Goal: Task Accomplishment & Management: Manage account settings

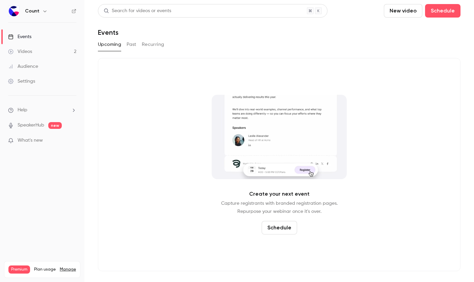
click at [132, 44] on button "Past" at bounding box center [132, 44] width 10 height 11
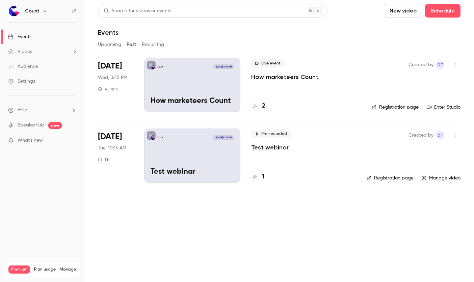
click at [179, 76] on div "Count [DATE] 3:45 PM How marketeers Count" at bounding box center [192, 85] width 96 height 54
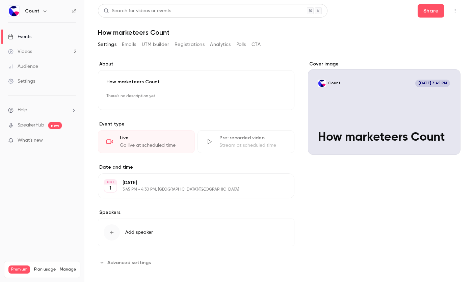
click at [277, 183] on button "Edit" at bounding box center [276, 186] width 25 height 11
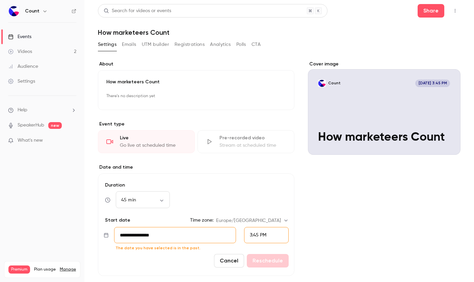
click at [171, 235] on input "**********" at bounding box center [175, 235] width 122 height 16
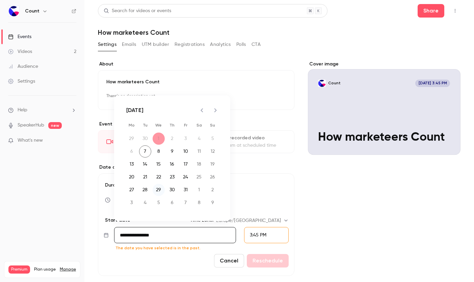
click at [160, 190] on button "29" at bounding box center [159, 190] width 12 height 12
type input "**********"
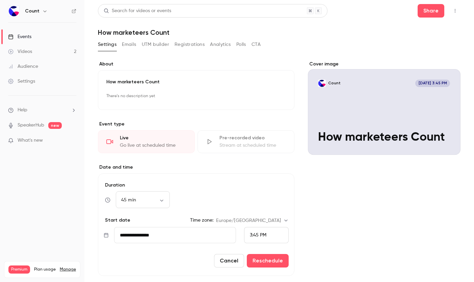
click at [185, 81] on p "How marketeers Count" at bounding box center [196, 82] width 180 height 7
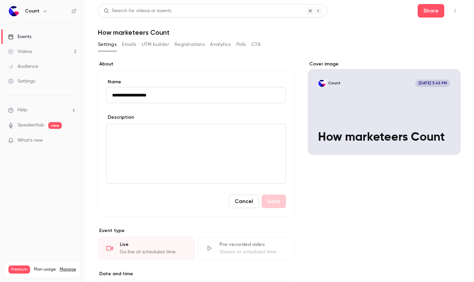
click at [143, 95] on input "**********" at bounding box center [196, 95] width 180 height 16
type input "**********"
click at [274, 199] on button "Save" at bounding box center [274, 202] width 24 height 14
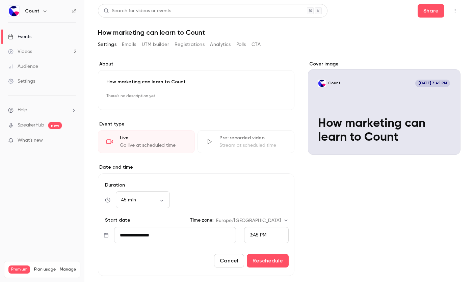
click at [358, 195] on div "Cover image Count [DATE] 3:45 PM How marketing can learn to Count" at bounding box center [384, 203] width 153 height 285
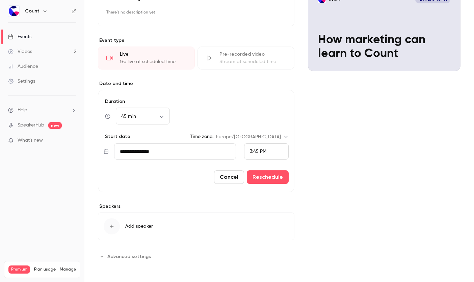
scroll to position [84, 0]
click at [449, 60] on icon "Cover image" at bounding box center [447, 58] width 7 height 5
click at [273, 179] on button "Reschedule" at bounding box center [268, 177] width 42 height 14
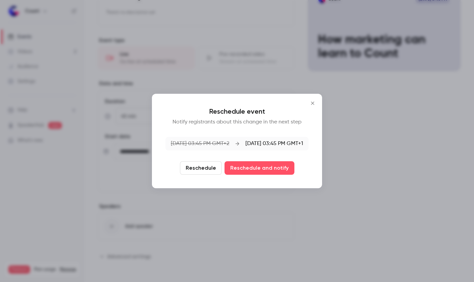
click at [204, 170] on button "Reschedule" at bounding box center [201, 168] width 42 height 14
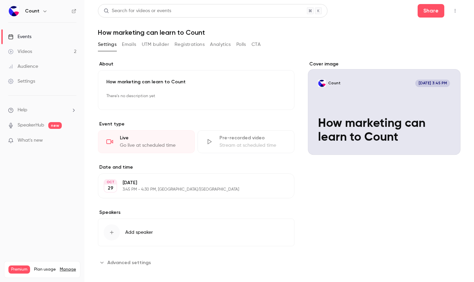
scroll to position [0, 0]
click at [195, 45] on button "Registrations" at bounding box center [189, 44] width 30 height 11
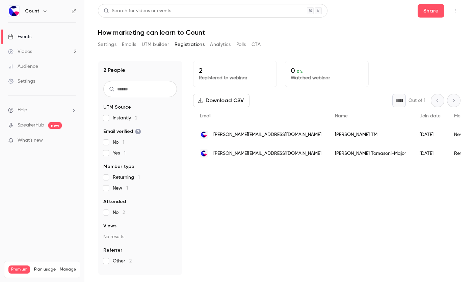
click at [105, 44] on button "Settings" at bounding box center [107, 44] width 19 height 11
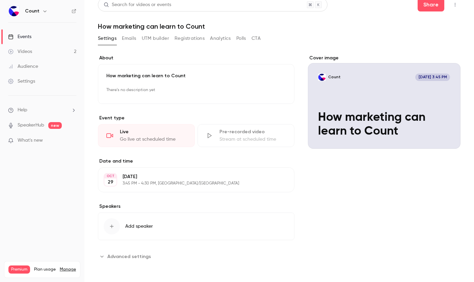
scroll to position [6, 0]
click at [148, 257] on span "Advanced settings" at bounding box center [129, 256] width 44 height 7
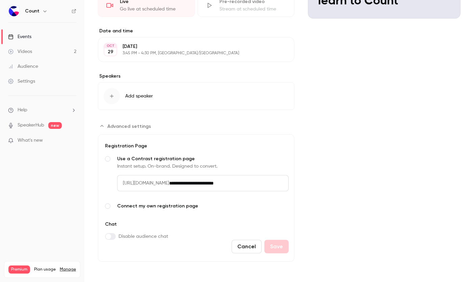
scroll to position [136, 0]
click at [144, 205] on span "Connect my own registration page" at bounding box center [202, 206] width 171 height 7
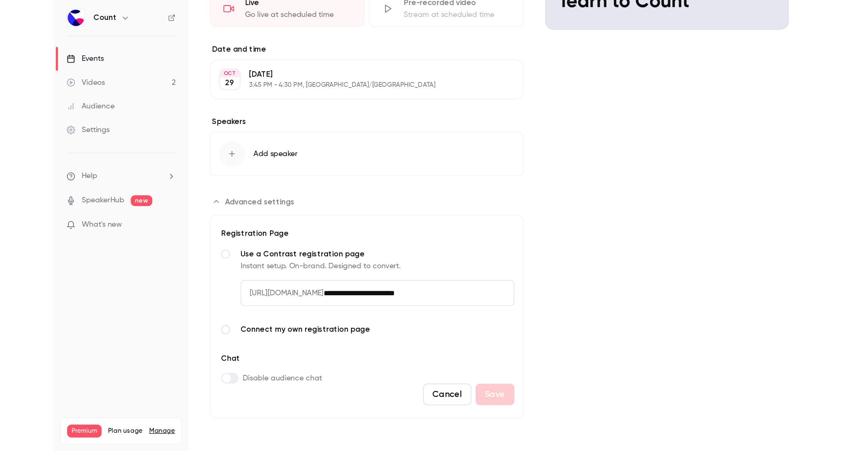
scroll to position [134, 0]
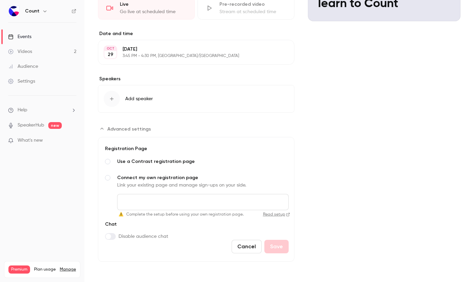
click at [143, 199] on input "Connect my own registration page Link your existing page and manage sign-ups on…" at bounding box center [202, 202] width 171 height 16
click at [247, 226] on form "**********" at bounding box center [196, 199] width 196 height 125
click at [161, 162] on span "Use a Contrast registration page" at bounding box center [202, 161] width 171 height 7
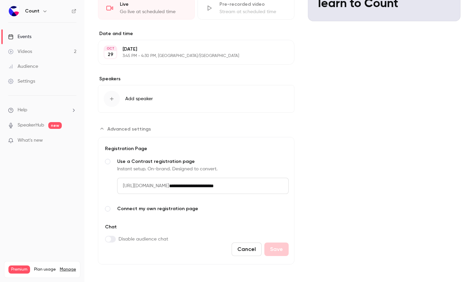
click at [156, 210] on span "Connect my own registration page" at bounding box center [202, 209] width 171 height 7
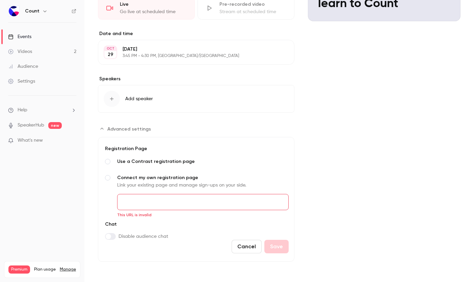
click at [111, 178] on div "Advanced settings" at bounding box center [108, 178] width 8 height 8
drag, startPoint x: 127, startPoint y: 178, endPoint x: 199, endPoint y: 178, distance: 71.9
click at [199, 178] on span "Connect my own registration page" at bounding box center [202, 177] width 171 height 7
copy span "Connect my own registration page"
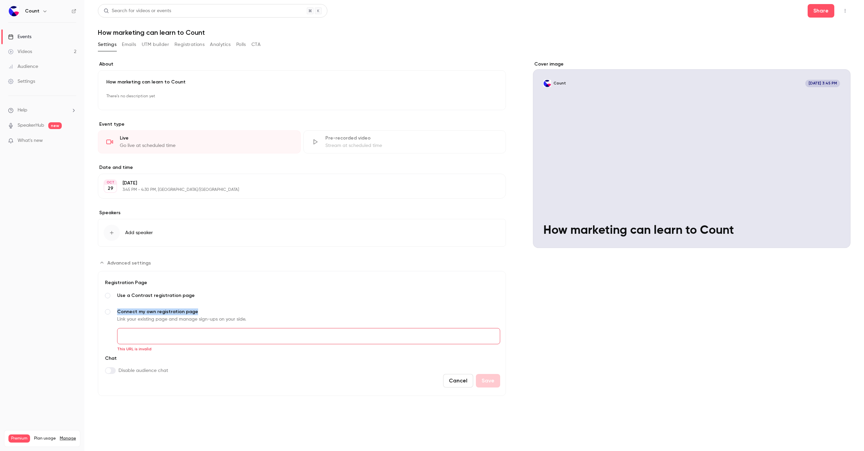
scroll to position [0, 0]
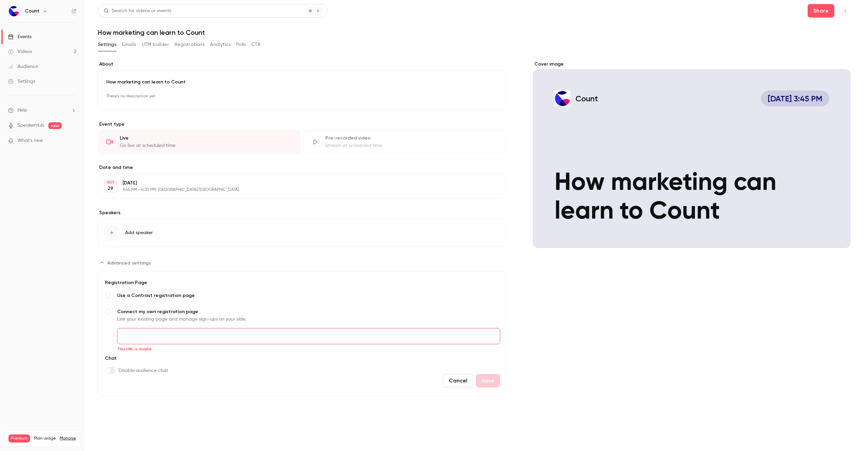
click at [165, 282] on span "Use a Contrast registration page" at bounding box center [308, 295] width 383 height 7
click at [125, 282] on div "**********" at bounding box center [302, 318] width 397 height 78
click at [123, 282] on span "Connect my own registration page" at bounding box center [308, 342] width 383 height 7
click at [128, 282] on input "Connect my own registration page Link your existing page and manage sign-ups on…" at bounding box center [308, 336] width 383 height 16
drag, startPoint x: 194, startPoint y: 310, endPoint x: 118, endPoint y: 313, distance: 76.3
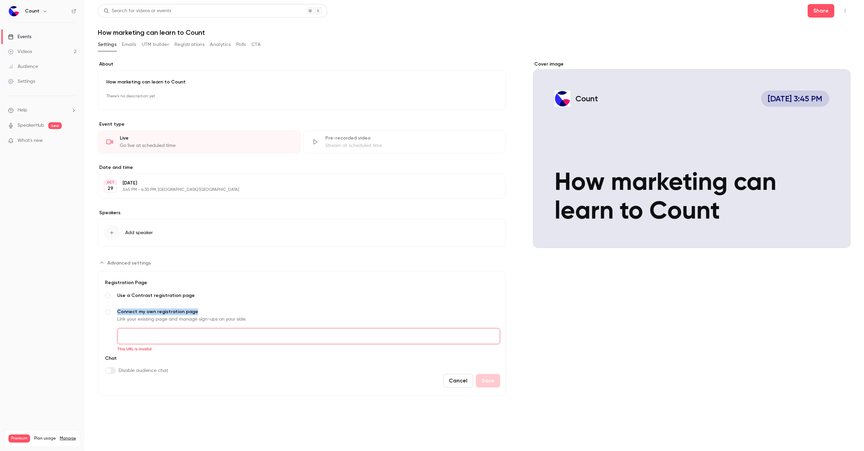
click at [118, 282] on span "Connect my own registration page" at bounding box center [308, 311] width 383 height 7
copy span "Connect my own registration page"
click at [45, 8] on icon "button" at bounding box center [44, 10] width 5 height 5
click at [474, 12] on div at bounding box center [432, 225] width 864 height 451
click at [474, 11] on button "button" at bounding box center [845, 10] width 11 height 11
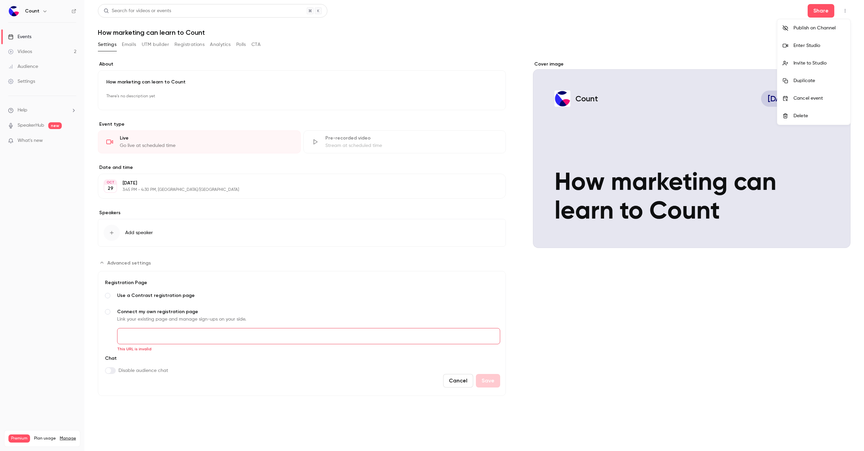
click at [474, 27] on div at bounding box center [432, 225] width 864 height 451
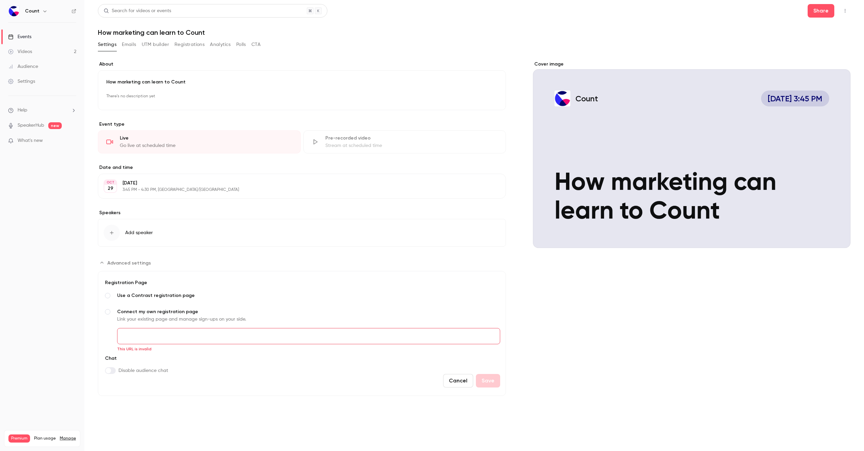
click at [54, 51] on link "Videos 2" at bounding box center [42, 51] width 84 height 15
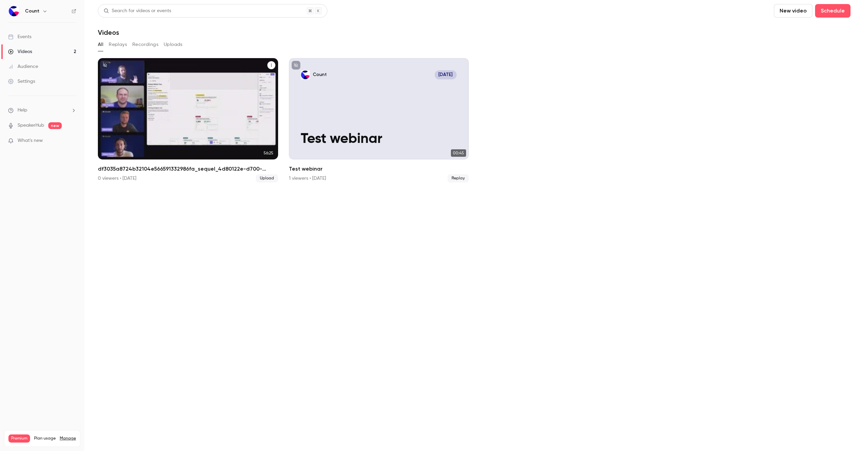
click at [127, 100] on p "df3035a8724b32104e566591332986fa_sequel_4d80122e-d700-4274-8017-67fcb81d8391_0" at bounding box center [188, 122] width 156 height 49
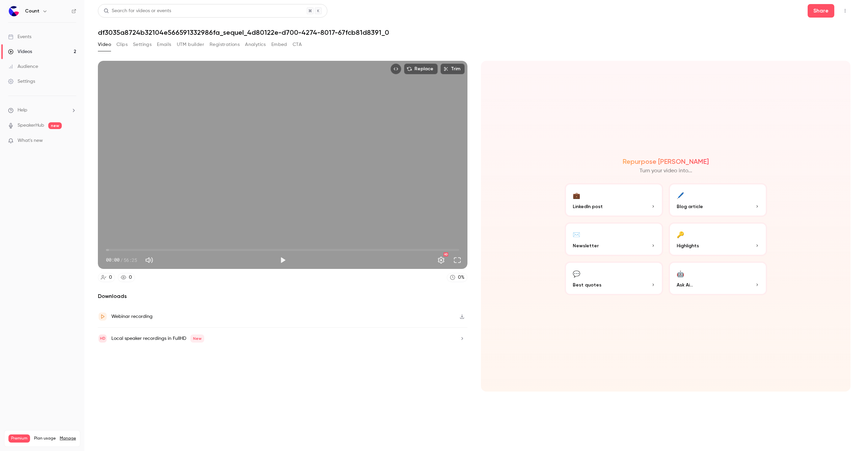
click at [122, 42] on button "Clips" at bounding box center [121, 44] width 11 height 11
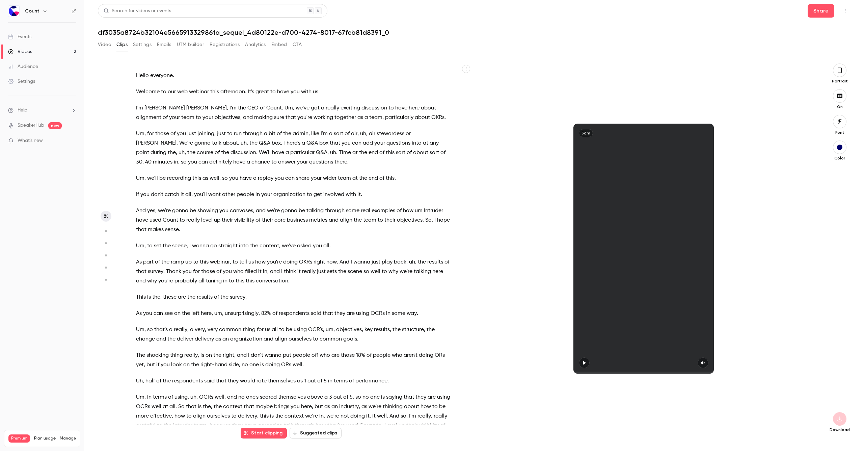
click at [145, 45] on button "Settings" at bounding box center [142, 44] width 19 height 11
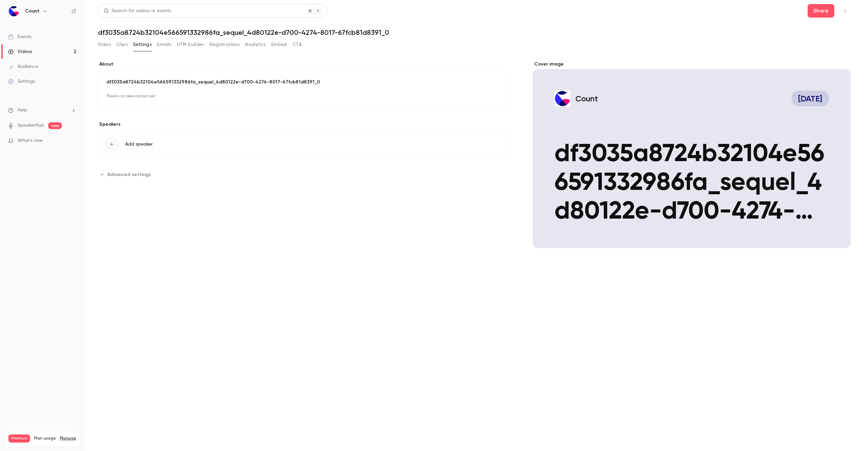
click at [474, 209] on div "Cover image" at bounding box center [692, 154] width 318 height 187
click at [0, 0] on input "Count [DATE] df3035a8724b32104e566591332986fa_sequel_4d80122e-d700-4274-8017-67…" at bounding box center [0, 0] width 0 height 0
click at [474, 238] on icon "Cover image" at bounding box center [838, 235] width 7 height 5
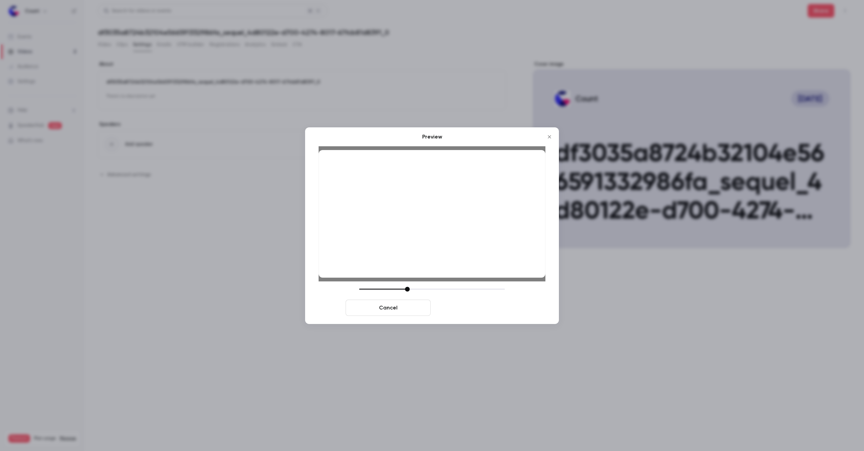
click at [474, 282] on button "Save cover" at bounding box center [475, 307] width 85 height 16
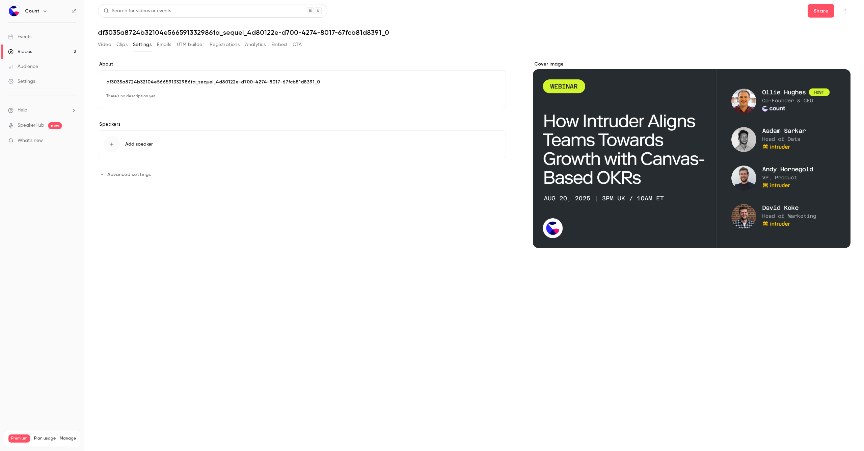
click at [209, 81] on p "df3035a8724b32104e566591332986fa_sequel_4d80122e-d700-4274-8017-67fcb81d8391_0" at bounding box center [301, 82] width 391 height 7
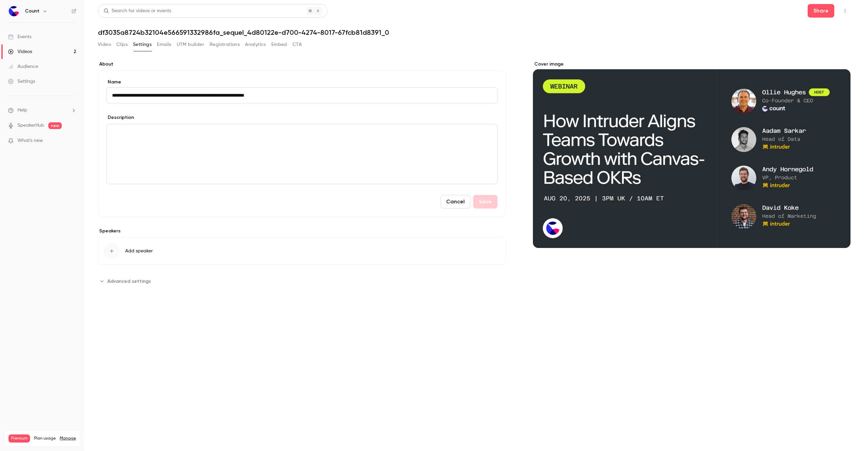
click at [208, 95] on input "**********" at bounding box center [301, 95] width 391 height 16
type input "**********"
click at [474, 206] on button "Save" at bounding box center [485, 202] width 24 height 14
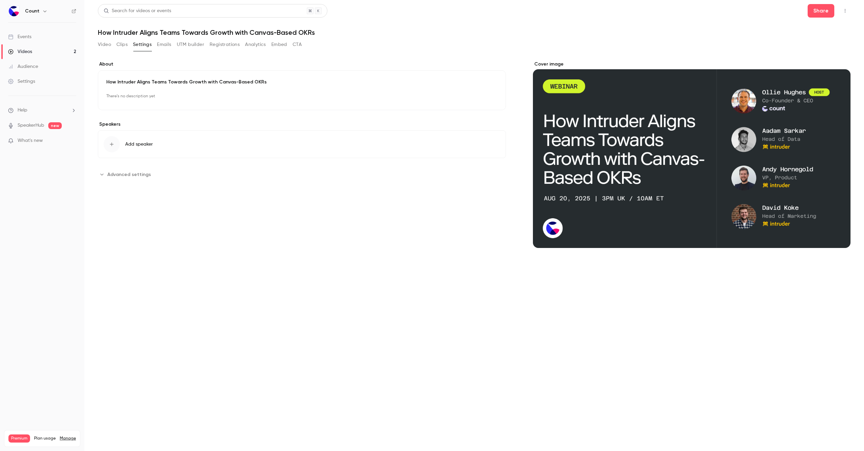
click at [138, 93] on p "There's no description yet" at bounding box center [301, 96] width 391 height 11
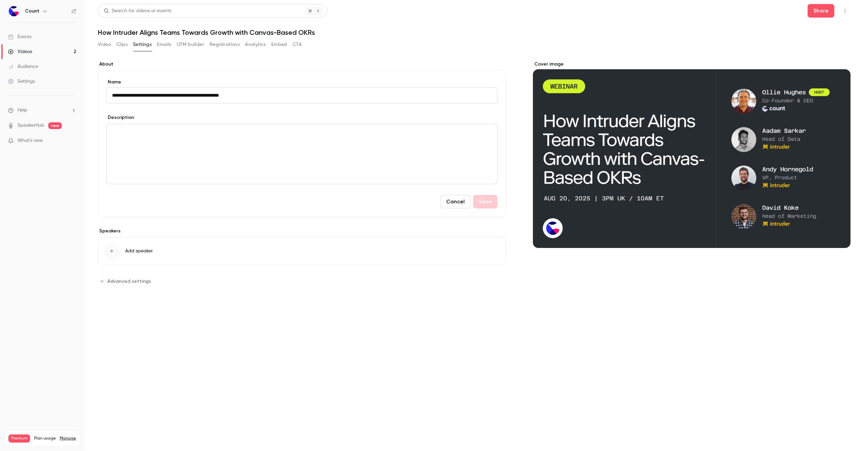
click at [297, 127] on div "editor" at bounding box center [302, 153] width 390 height 59
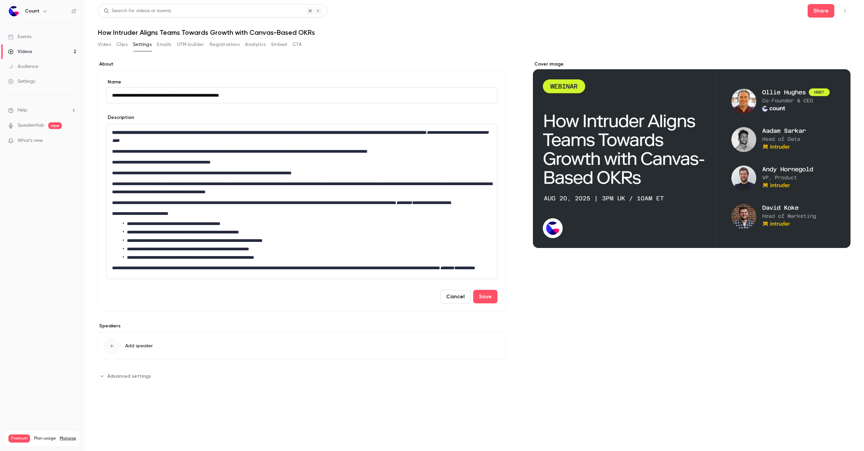
scroll to position [6, 0]
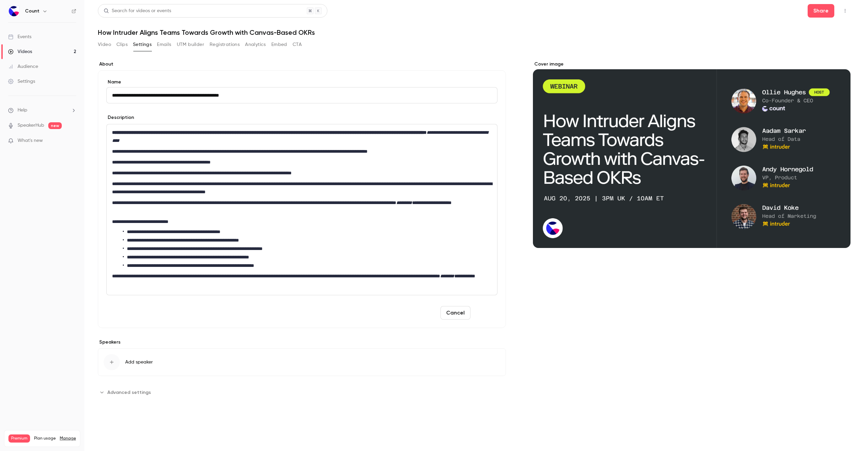
click at [474, 282] on button "Save" at bounding box center [485, 313] width 24 height 14
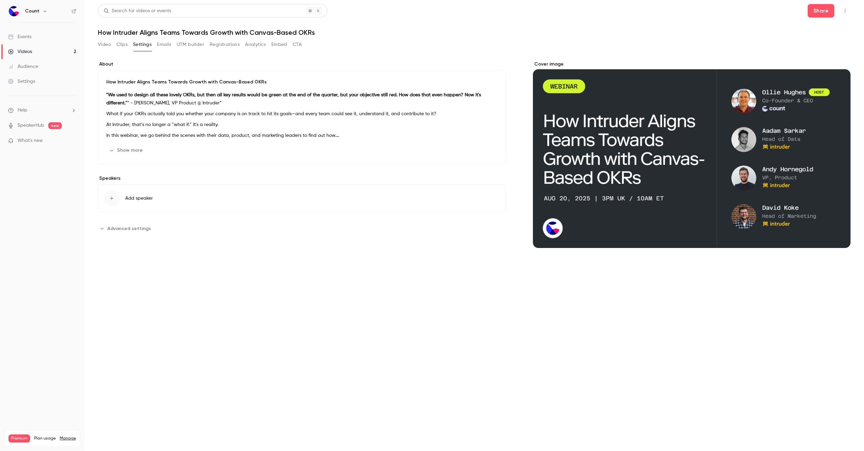
click at [474, 10] on button "Top Bar Actions" at bounding box center [845, 10] width 11 height 11
click at [474, 9] on div at bounding box center [432, 225] width 864 height 451
click at [474, 13] on button "Share" at bounding box center [821, 11] width 27 height 14
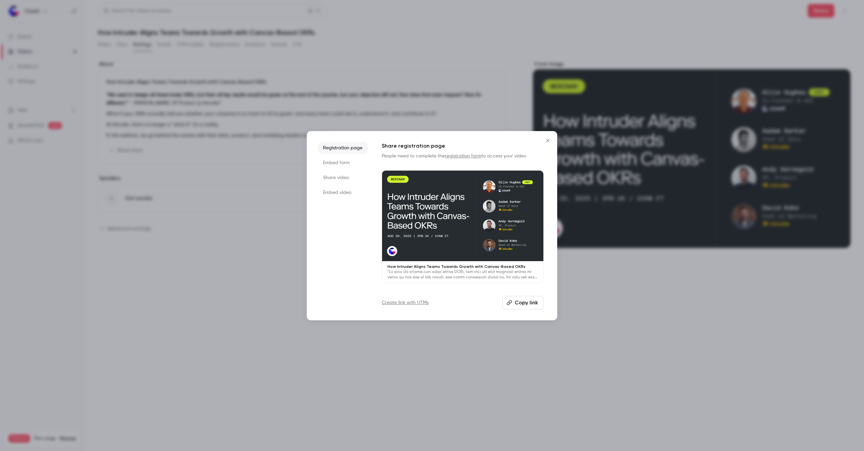
click at [343, 166] on li "Embed form" at bounding box center [343, 163] width 51 height 12
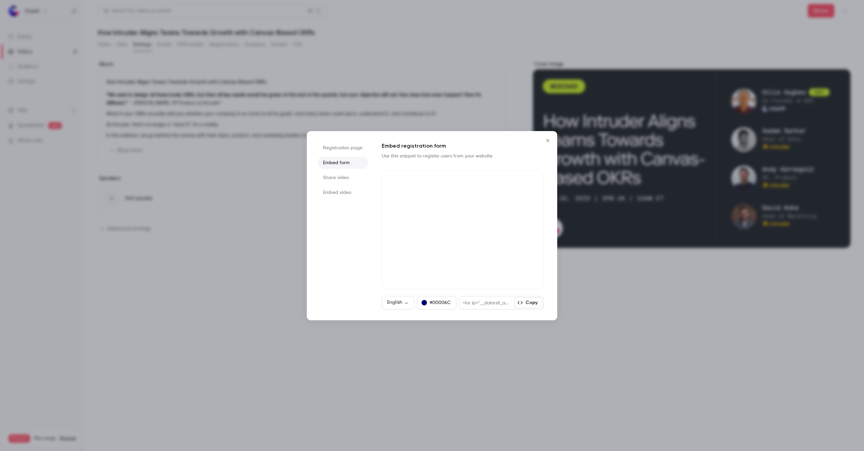
click at [342, 181] on li "Share video" at bounding box center [343, 177] width 51 height 12
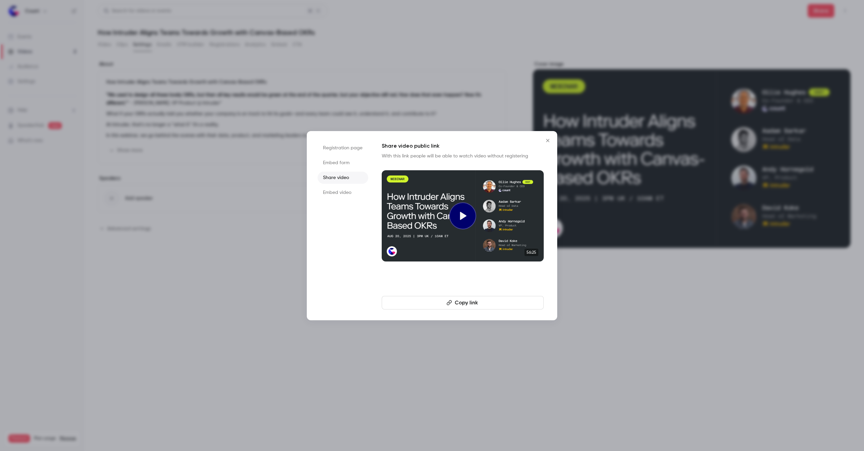
click at [342, 195] on li "Embed video" at bounding box center [343, 192] width 51 height 12
click at [341, 180] on li "Share video" at bounding box center [343, 177] width 51 height 12
click at [340, 161] on li "Embed form" at bounding box center [343, 163] width 51 height 12
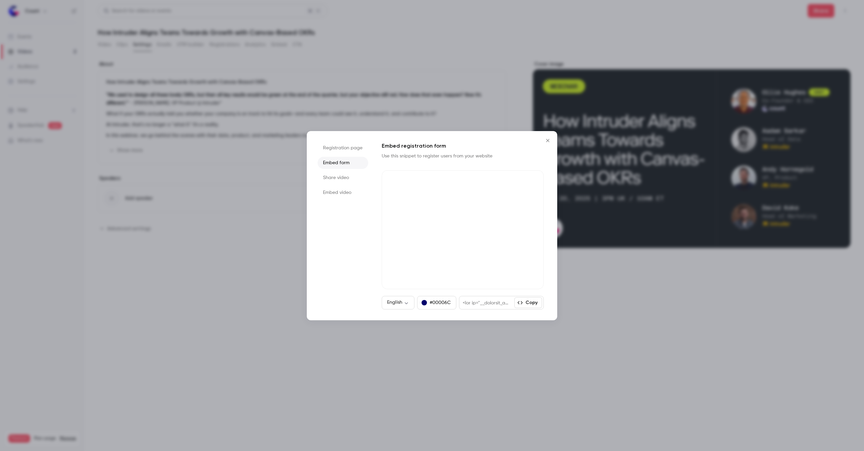
click at [474, 282] on button "Copy" at bounding box center [528, 302] width 28 height 11
click at [332, 182] on li "Share video" at bounding box center [343, 177] width 51 height 12
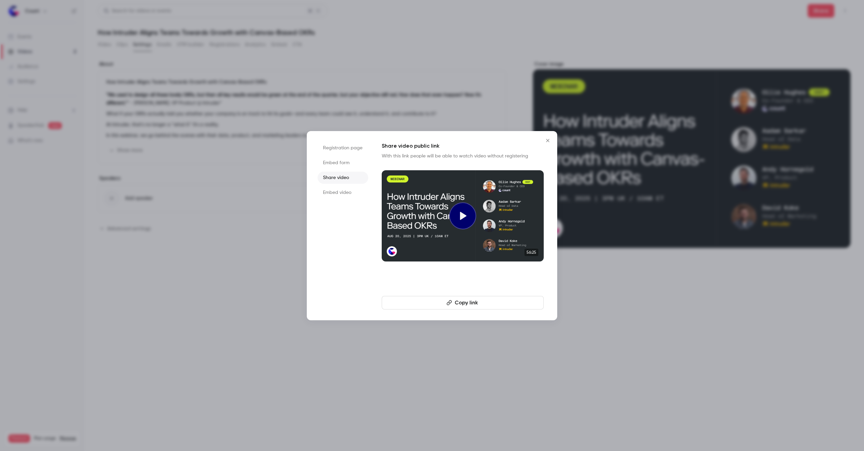
click at [335, 150] on li "Registration page" at bounding box center [343, 148] width 51 height 12
click at [474, 282] on button "Copy link" at bounding box center [523, 303] width 42 height 14
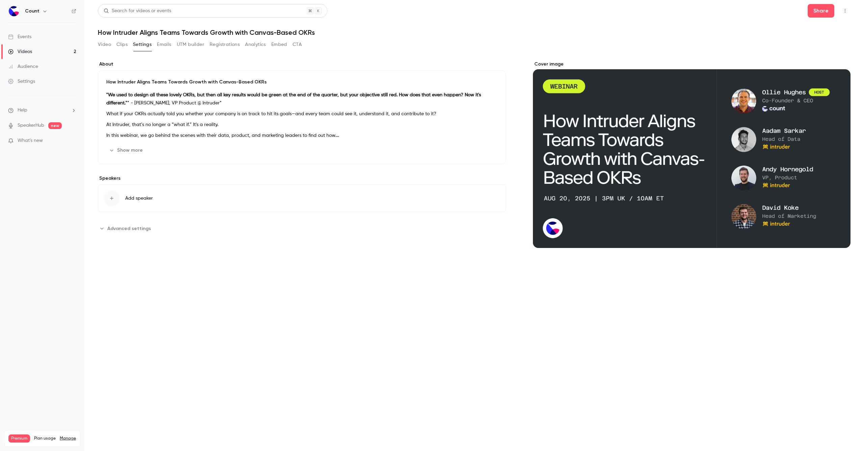
click at [36, 11] on h6 "Count" at bounding box center [32, 11] width 15 height 7
click at [43, 11] on icon "button" at bounding box center [44, 11] width 3 height 2
click at [32, 39] on div "Count [PERSON_NAME][EMAIL_ADDRESS][DOMAIN_NAME] Billing Premium New channel Log…" at bounding box center [69, 67] width 126 height 79
click at [69, 282] on div at bounding box center [432, 225] width 864 height 451
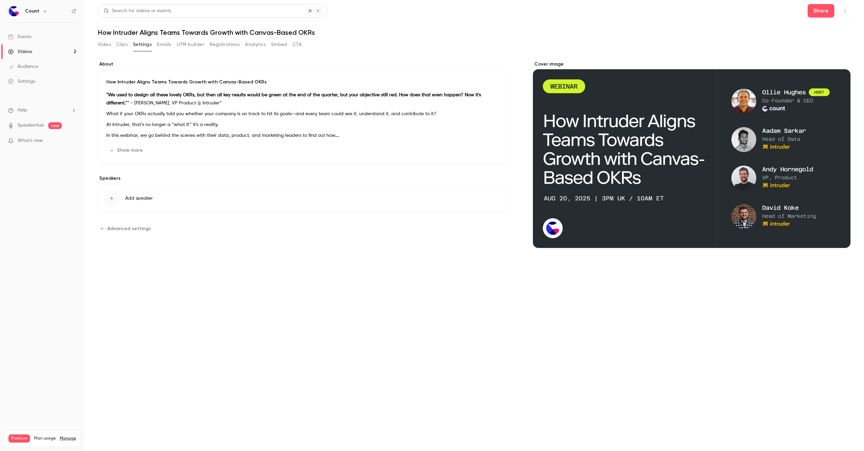
click at [67, 282] on div "Premium Plan usage Manage" at bounding box center [42, 438] width 68 height 8
click at [67, 282] on link "Manage" at bounding box center [68, 437] width 16 height 5
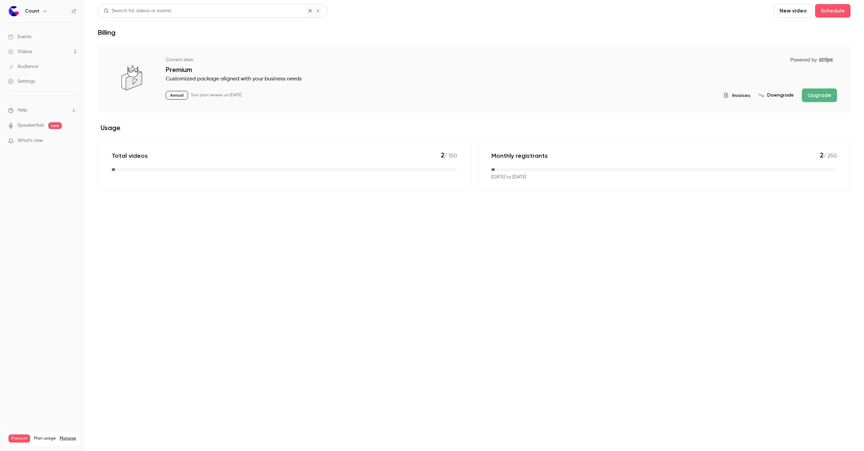
click at [26, 82] on div "Settings" at bounding box center [21, 81] width 27 height 7
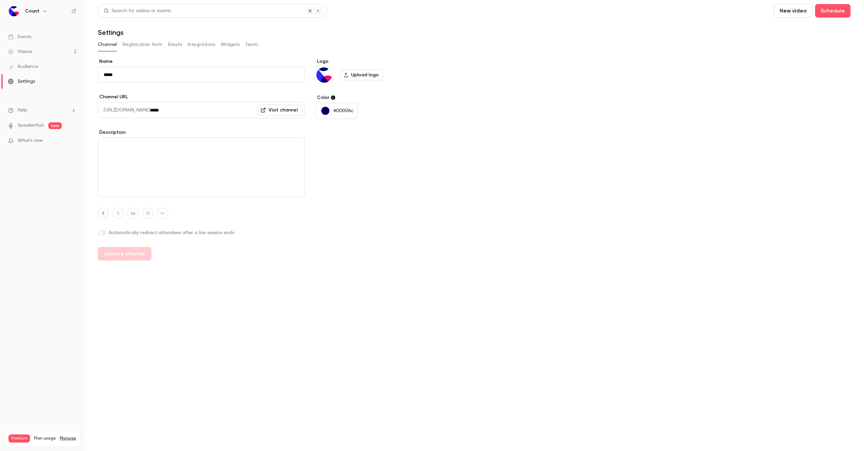
click at [325, 110] on div "button" at bounding box center [325, 111] width 8 height 8
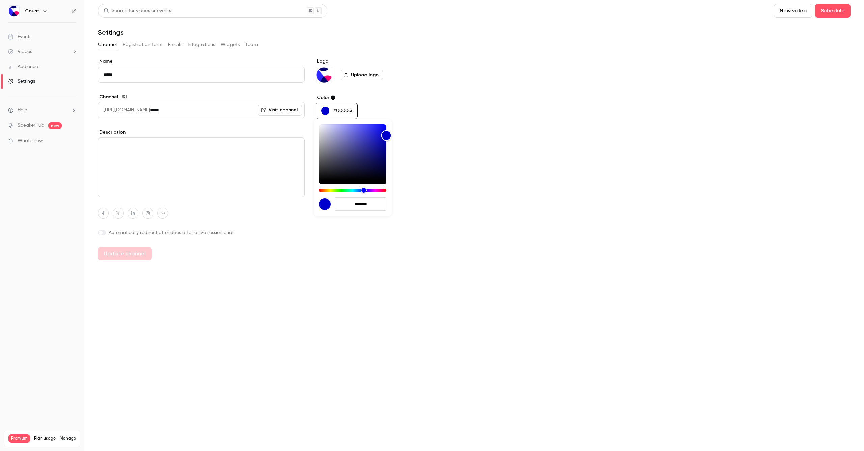
type input "*******"
drag, startPoint x: 386, startPoint y: 155, endPoint x: 387, endPoint y: 119, distance: 36.1
click at [387, 119] on div "*******" at bounding box center [353, 167] width 78 height 97
click at [217, 253] on div at bounding box center [432, 225] width 864 height 451
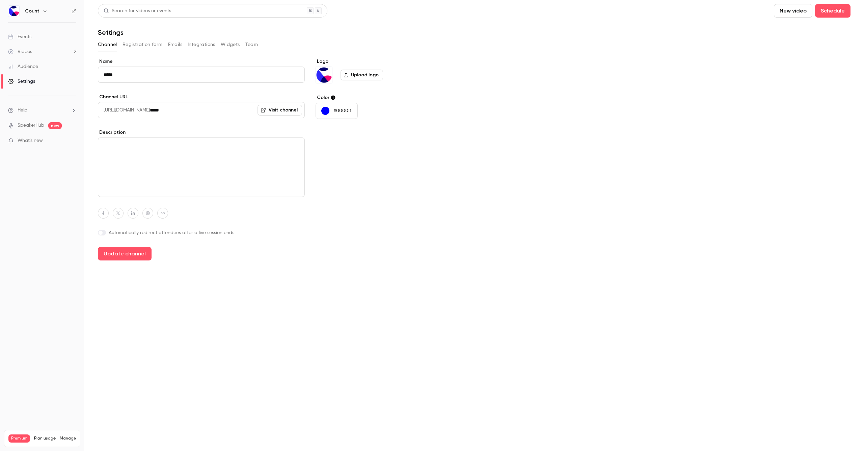
click at [237, 46] on button "Widgets" at bounding box center [230, 44] width 19 height 11
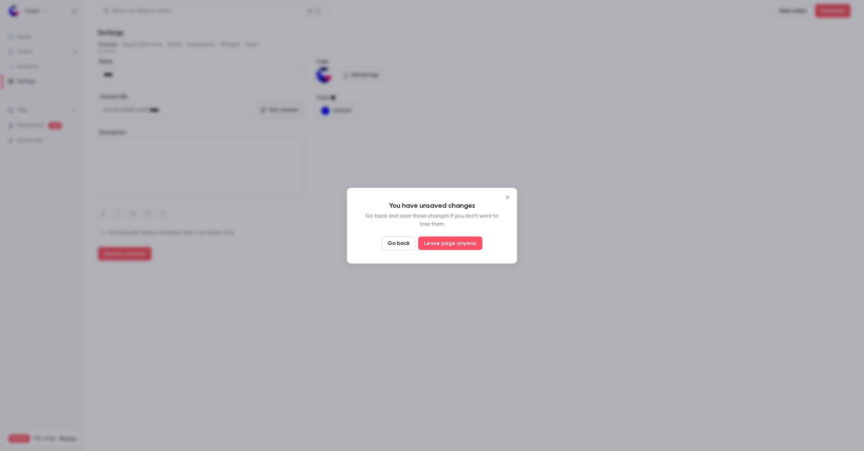
click at [399, 242] on button "Go back" at bounding box center [399, 243] width 34 height 14
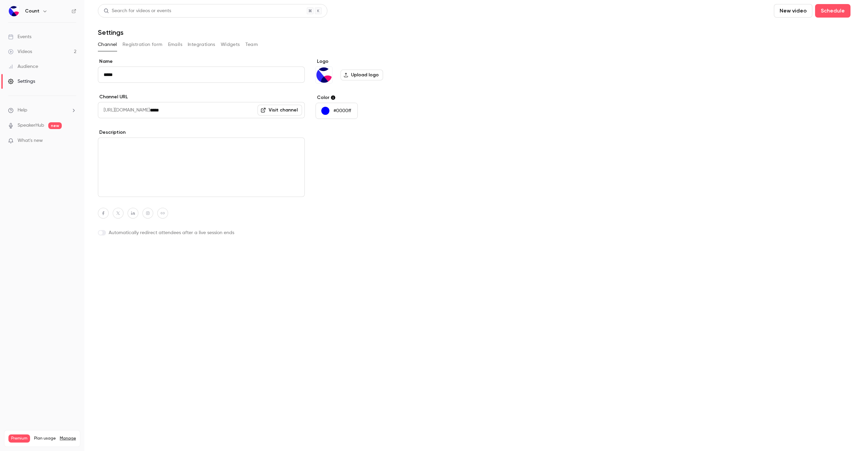
click at [142, 253] on button "Update channel" at bounding box center [125, 254] width 54 height 14
click at [227, 43] on button "Widgets" at bounding box center [230, 44] width 19 height 11
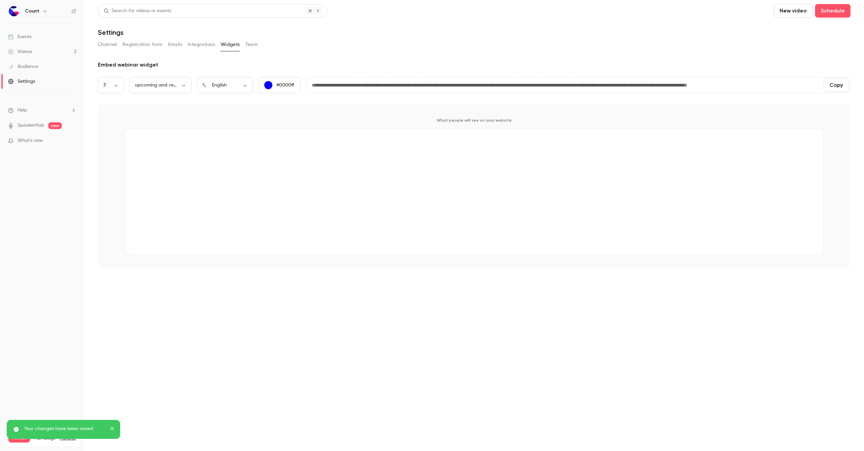
click at [253, 44] on button "Team" at bounding box center [251, 44] width 13 height 11
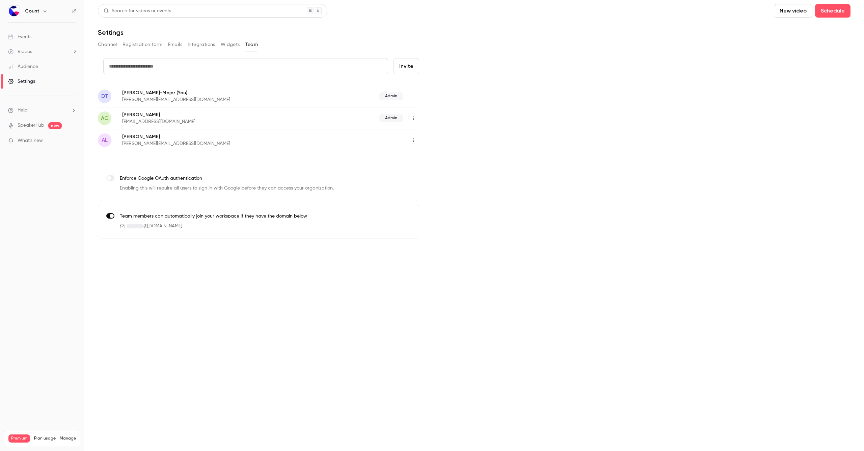
click at [176, 47] on button "Emails" at bounding box center [175, 44] width 14 height 11
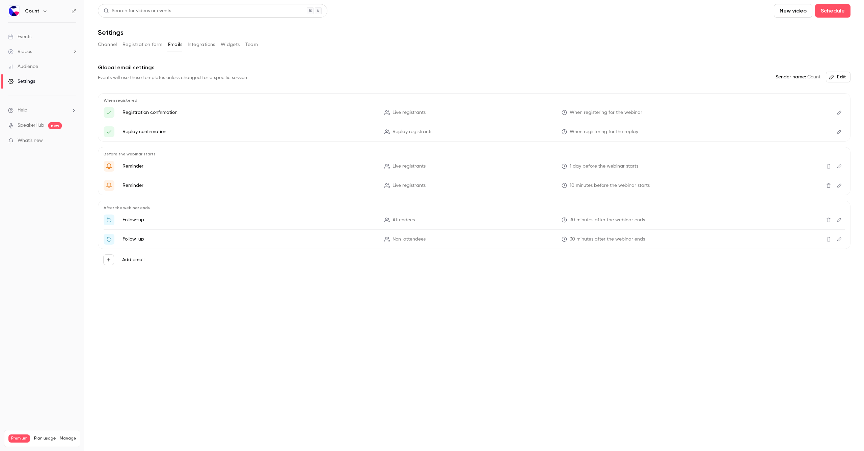
click at [150, 44] on button "Registration form" at bounding box center [143, 44] width 40 height 11
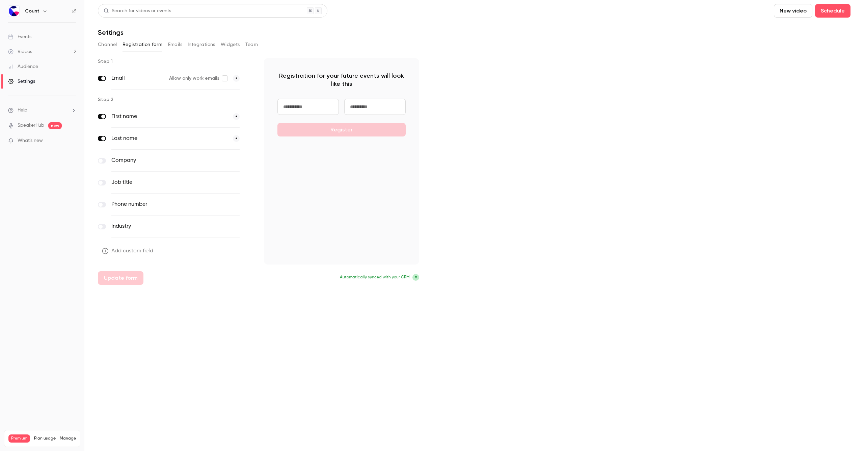
click at [363, 153] on div "Registration for your future events will look like this Register" at bounding box center [341, 161] width 155 height 206
click at [345, 130] on div "Register" at bounding box center [341, 118] width 128 height 38
click at [102, 47] on button "Channel" at bounding box center [107, 44] width 19 height 11
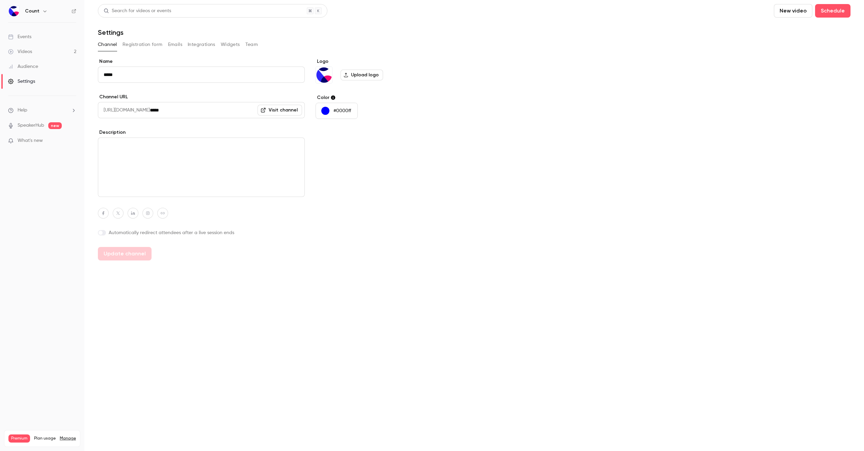
click at [38, 72] on link "Audience" at bounding box center [42, 66] width 84 height 15
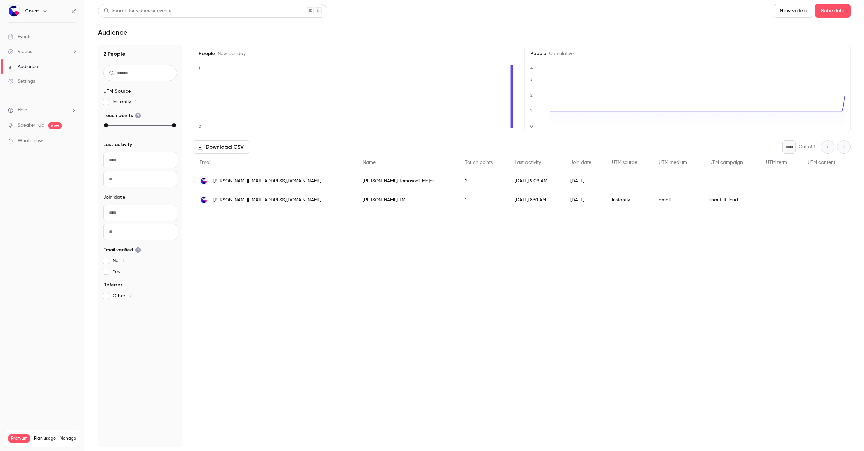
click at [36, 52] on link "Videos 2" at bounding box center [42, 51] width 84 height 15
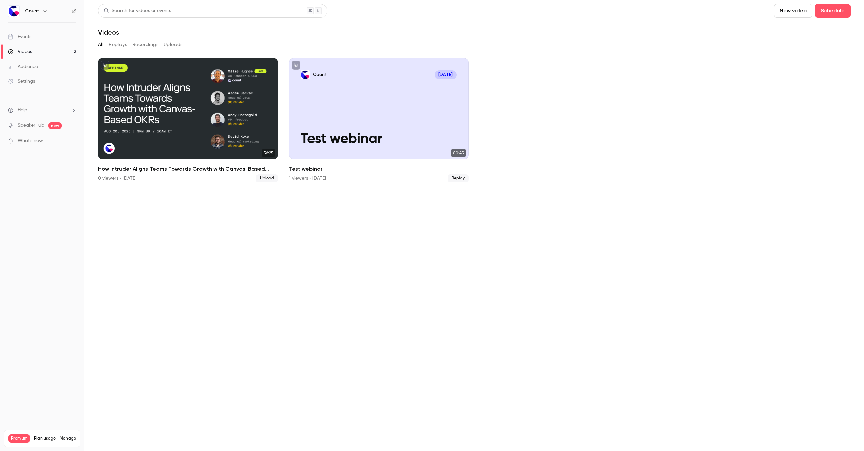
click at [36, 66] on div "Audience" at bounding box center [23, 66] width 30 height 7
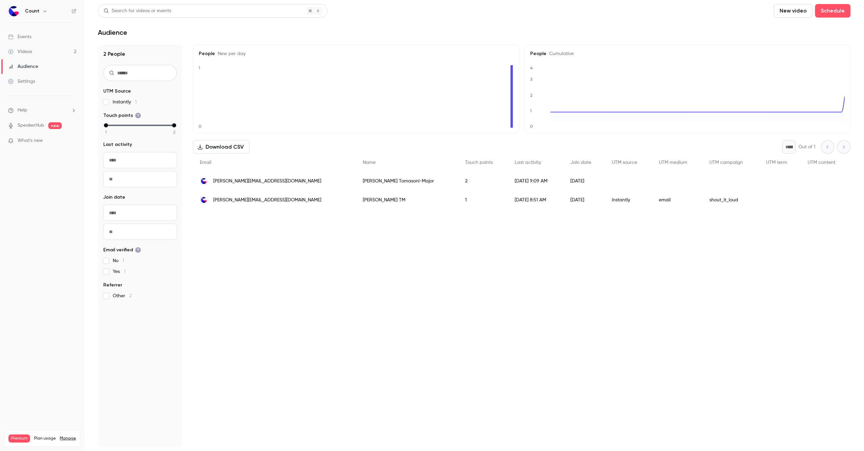
click at [35, 53] on link "Videos 2" at bounding box center [42, 51] width 84 height 15
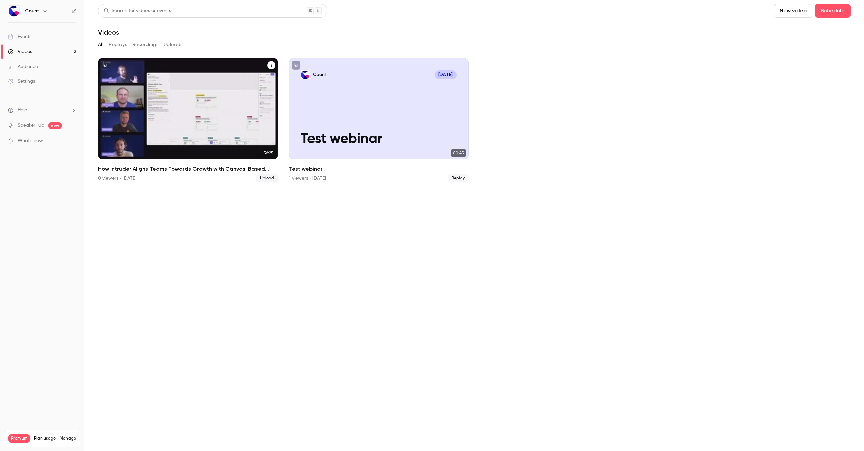
click at [260, 177] on span "Upload" at bounding box center [267, 178] width 22 height 8
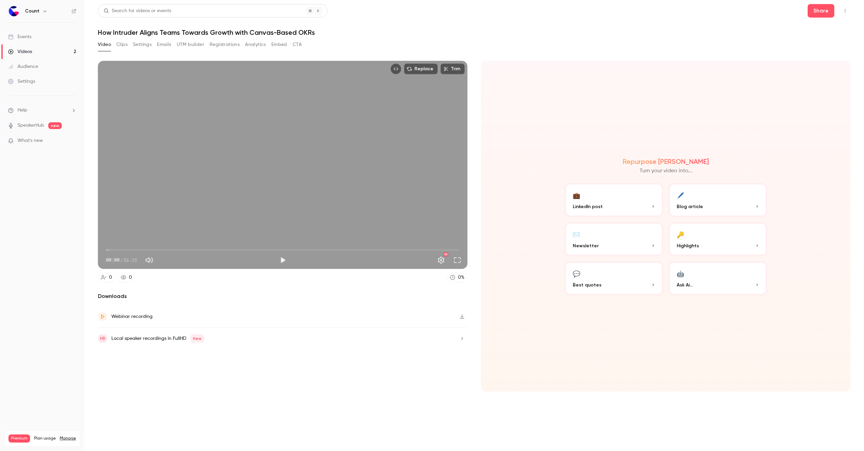
click at [120, 46] on button "Clips" at bounding box center [121, 44] width 11 height 11
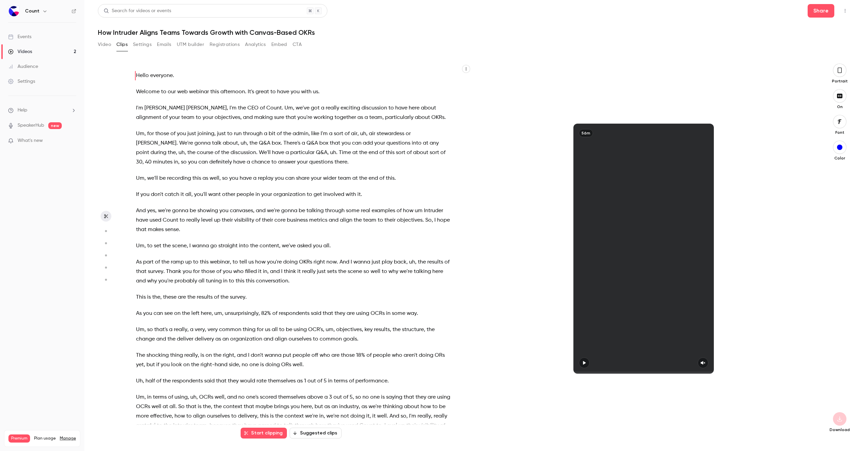
click at [144, 47] on button "Settings" at bounding box center [142, 44] width 19 height 11
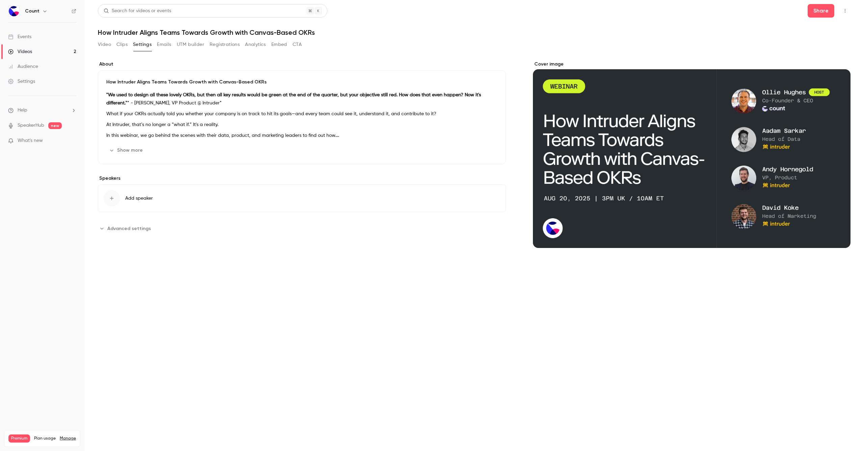
click at [166, 46] on button "Emails" at bounding box center [164, 44] width 14 height 11
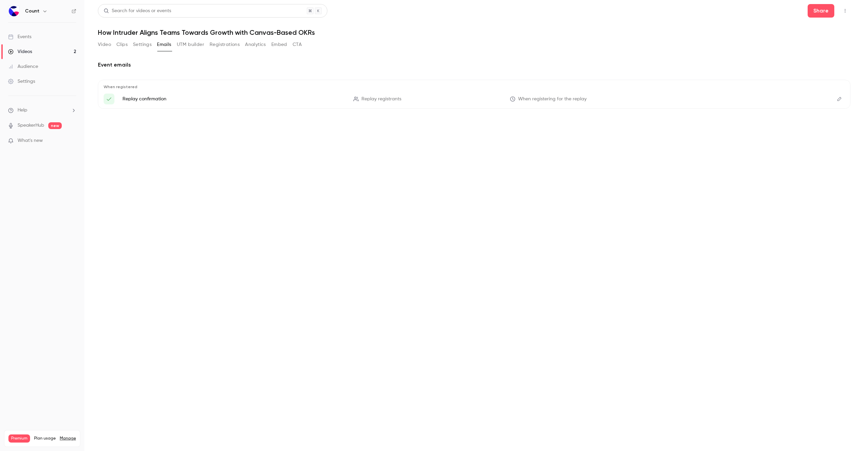
click at [474, 98] on span "When registering for the replay" at bounding box center [552, 99] width 69 height 7
click at [474, 98] on icon "Edit" at bounding box center [839, 99] width 5 height 5
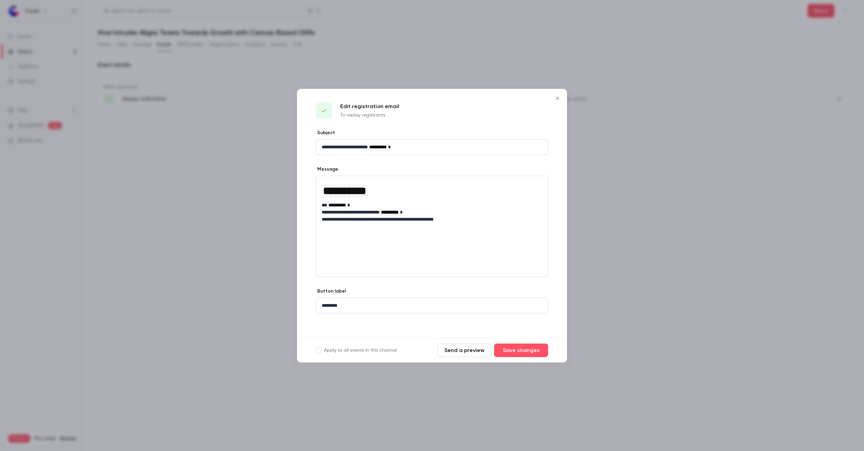
click at [474, 98] on icon "Close" at bounding box center [558, 98] width 8 height 5
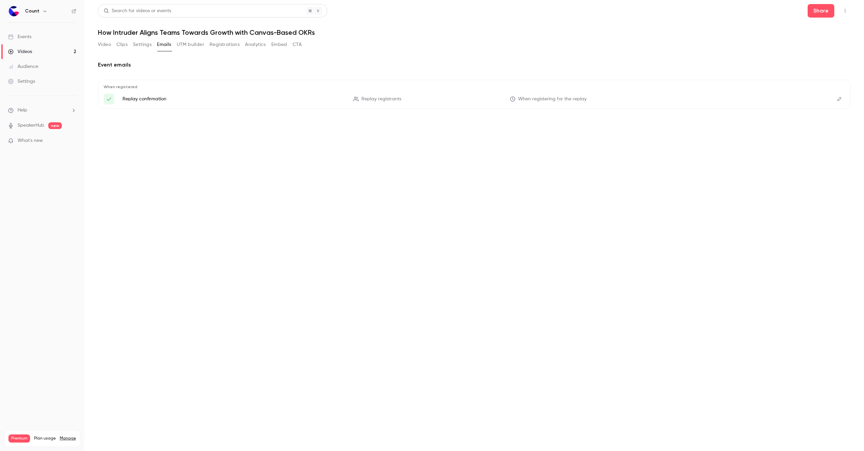
click at [197, 46] on button "UTM builder" at bounding box center [190, 44] width 27 height 11
click at [232, 45] on button "Registrations" at bounding box center [225, 44] width 30 height 11
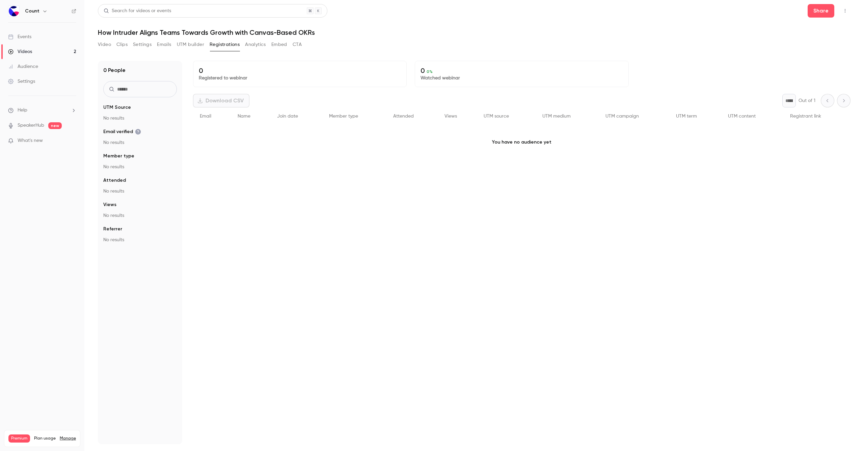
click at [264, 45] on button "Analytics" at bounding box center [255, 44] width 21 height 11
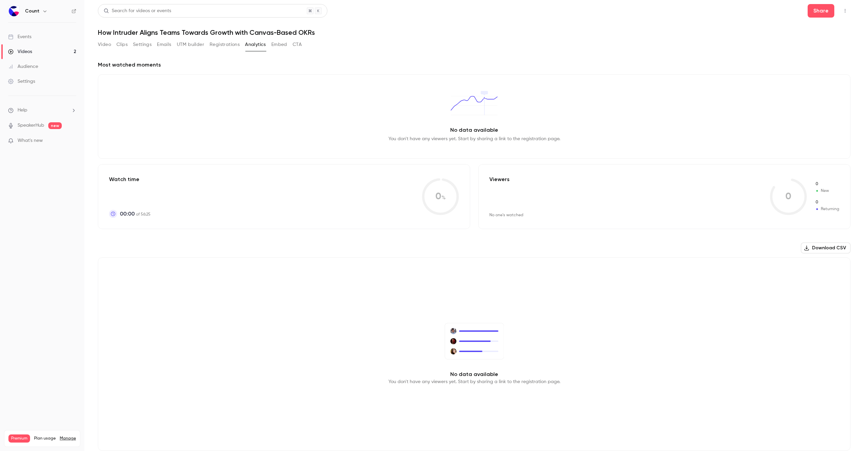
click at [281, 43] on button "Embed" at bounding box center [279, 44] width 16 height 11
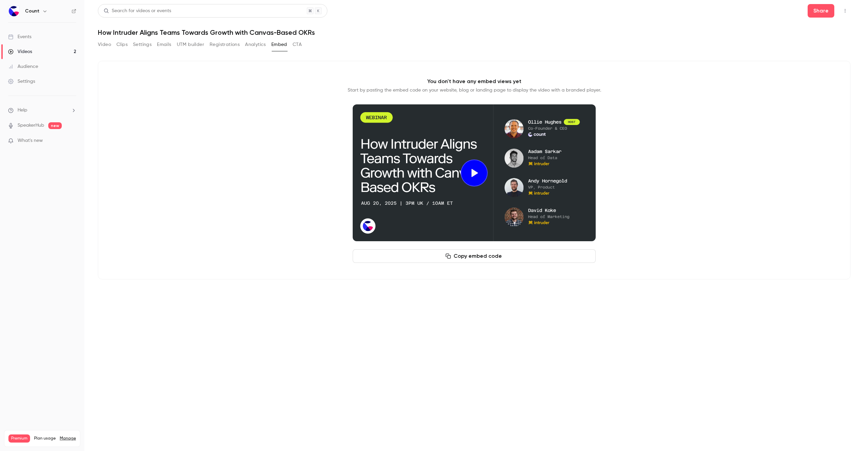
click at [298, 47] on button "CTA" at bounding box center [297, 44] width 9 height 11
